Goal: Contribute content

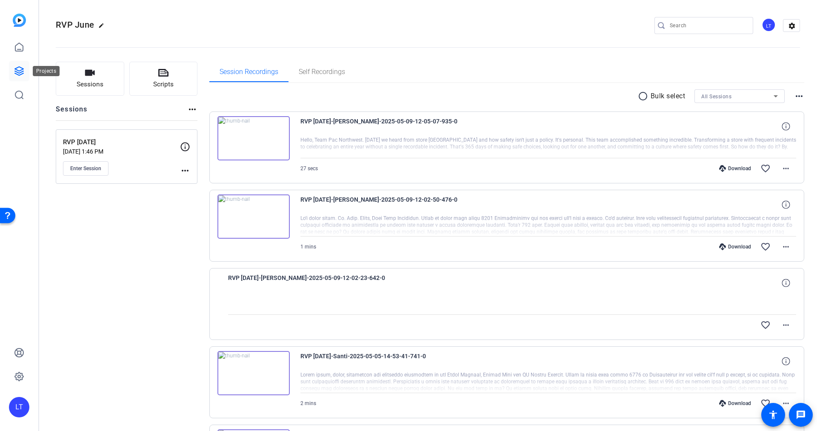
click at [22, 70] on icon at bounding box center [19, 71] width 10 height 10
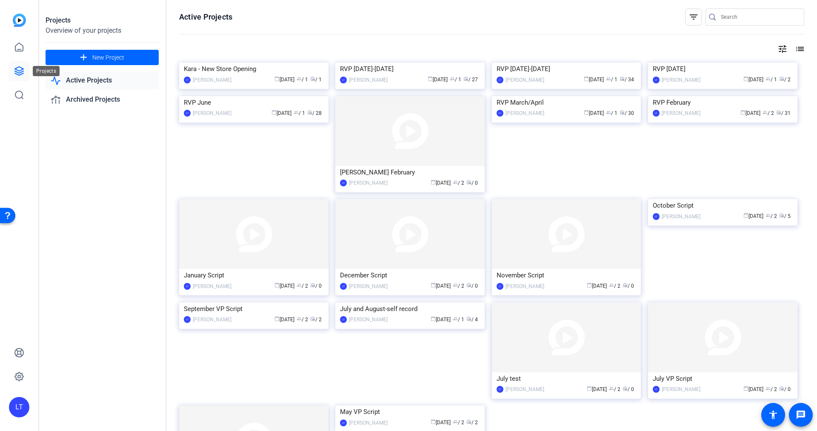
click at [21, 71] on icon at bounding box center [19, 71] width 10 height 10
click at [191, 63] on img at bounding box center [253, 63] width 149 height 0
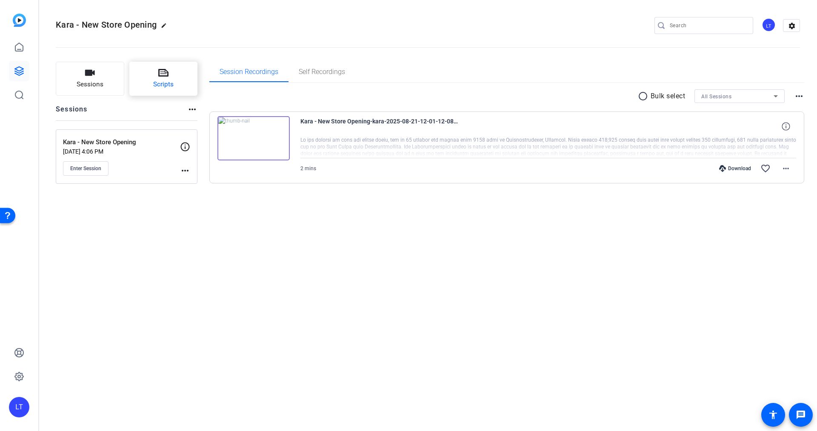
click at [168, 69] on icon at bounding box center [163, 73] width 10 height 10
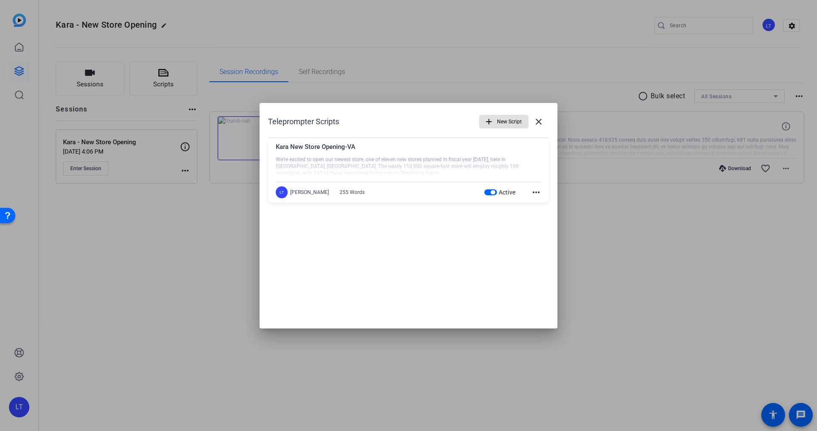
click at [535, 192] on mat-icon "more_horiz" at bounding box center [536, 192] width 10 height 10
click at [548, 206] on span "Edit" at bounding box center [555, 205] width 34 height 10
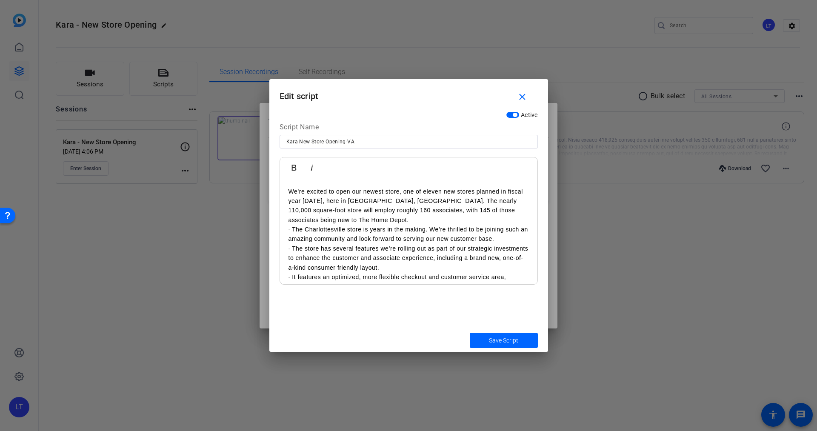
click at [372, 201] on p "We’re excited to open our newest store, one of eleven new stores planned in fis…" at bounding box center [408, 206] width 240 height 38
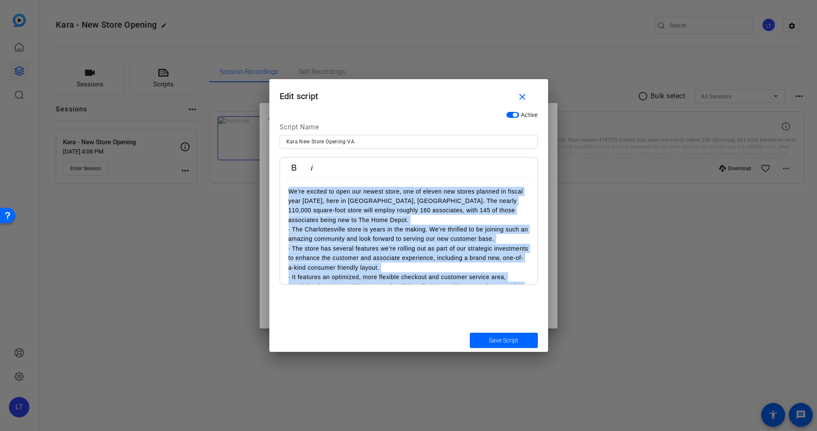
copy div "Lo’ip dolorsi am cons adi elitse doeiu, tem in utlabo etd magnaa enimadm ve qui…"
click at [521, 94] on mat-icon "close" at bounding box center [522, 97] width 11 height 11
